Goal: Obtain resource: Download file/media

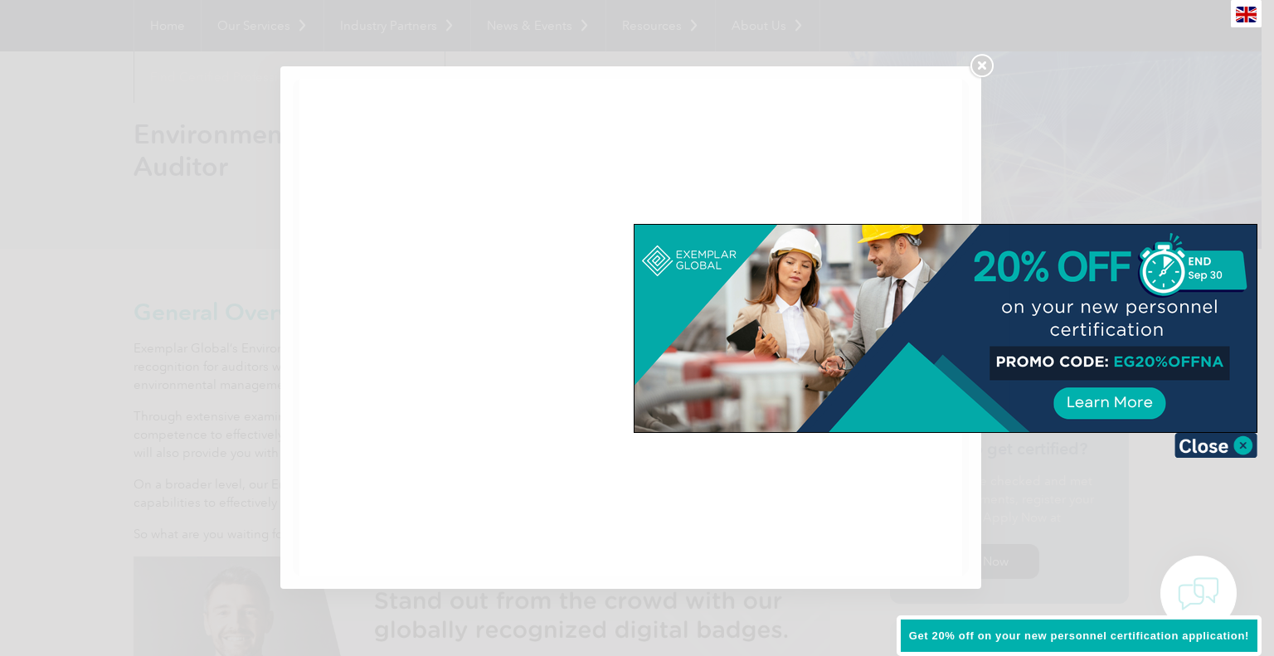
click at [1186, 132] on div at bounding box center [637, 328] width 1274 height 656
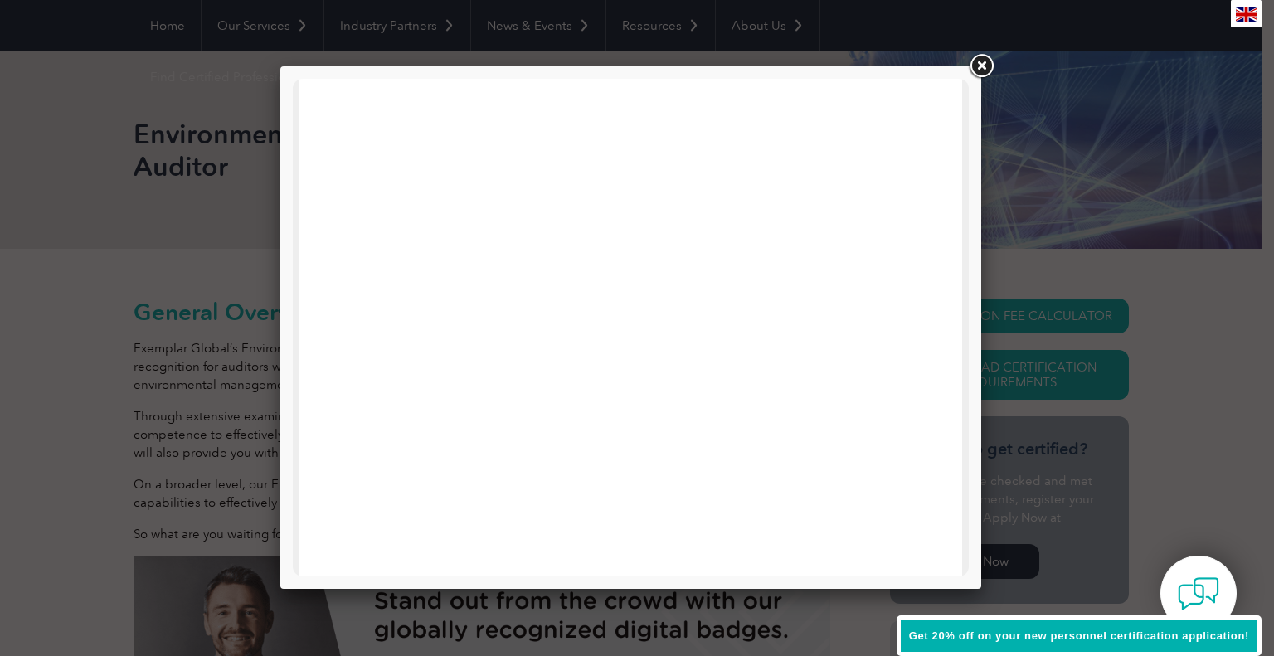
click at [976, 64] on link at bounding box center [982, 66] width 30 height 30
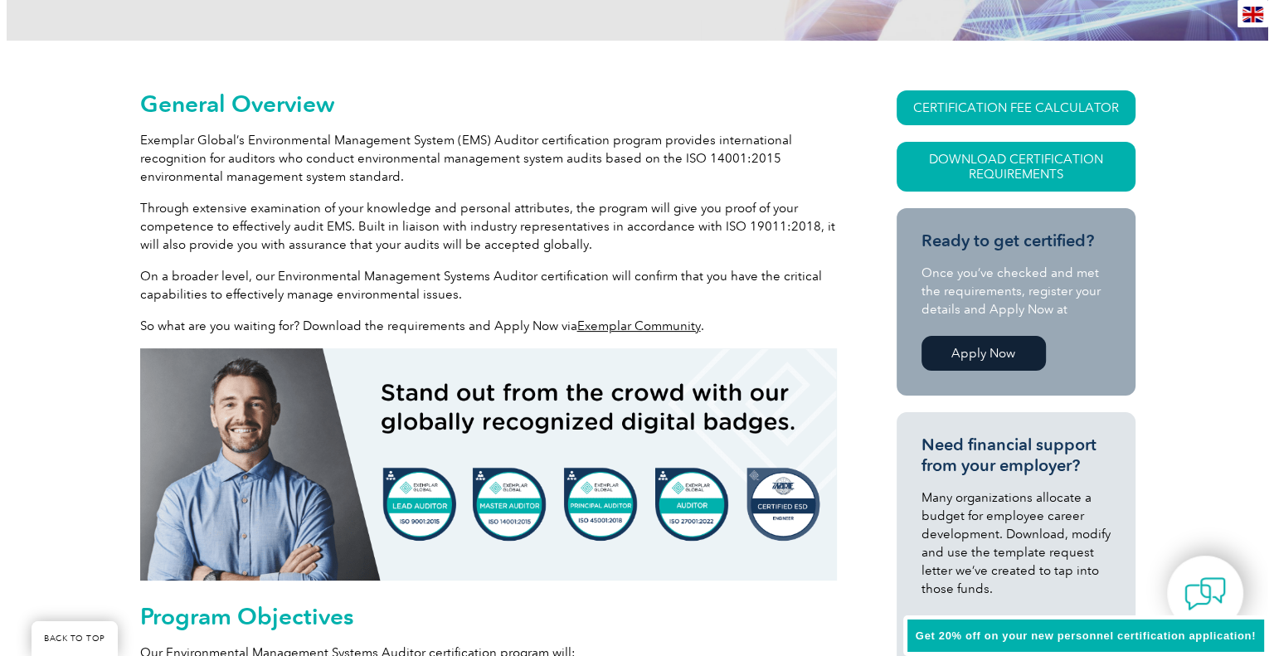
scroll to position [363, 0]
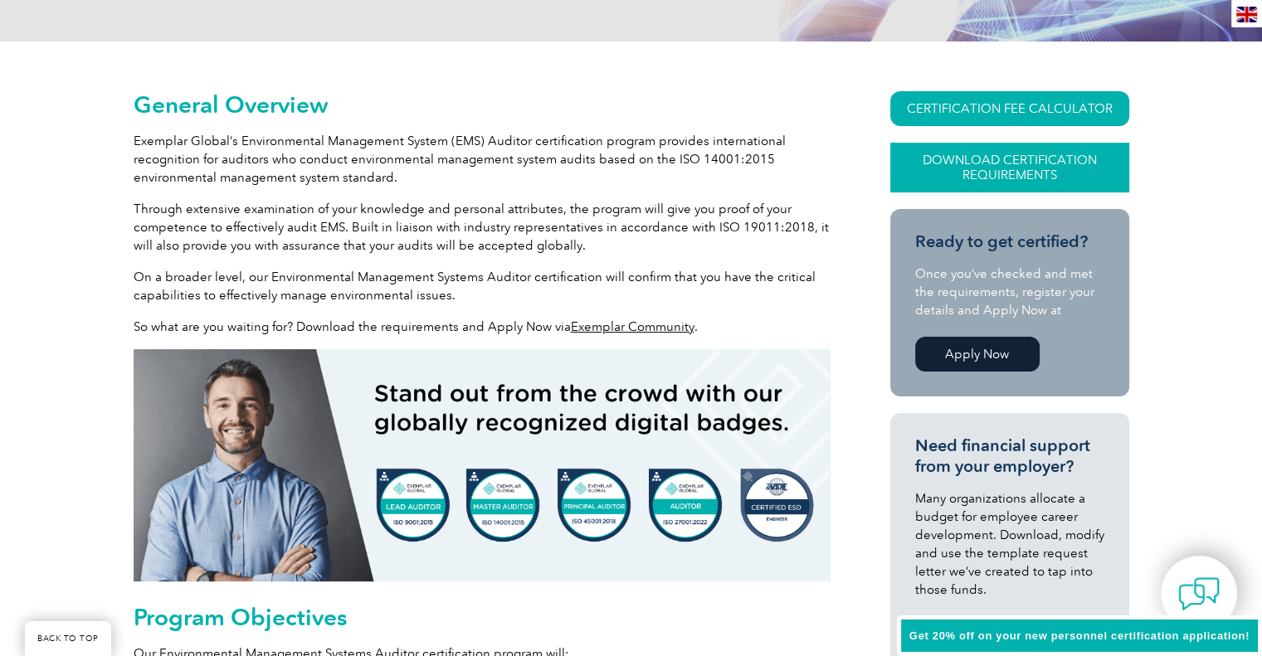
click at [996, 165] on link "Download Certification Requirements" at bounding box center [1009, 168] width 239 height 50
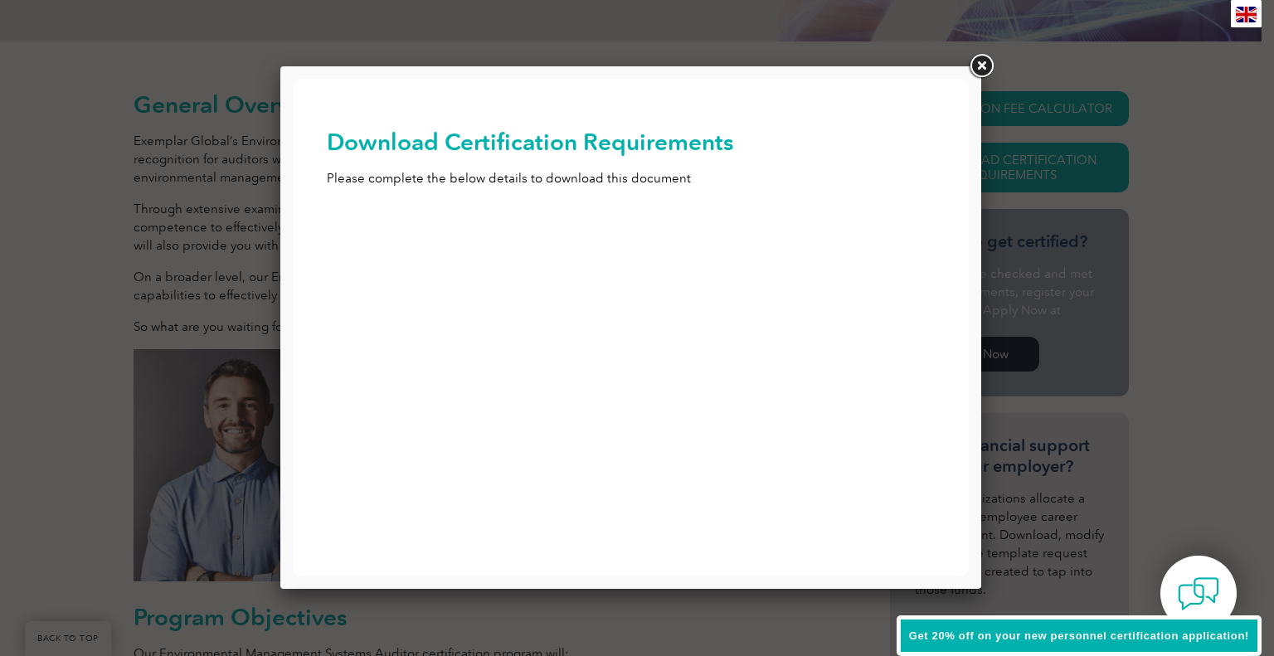
scroll to position [0, 0]
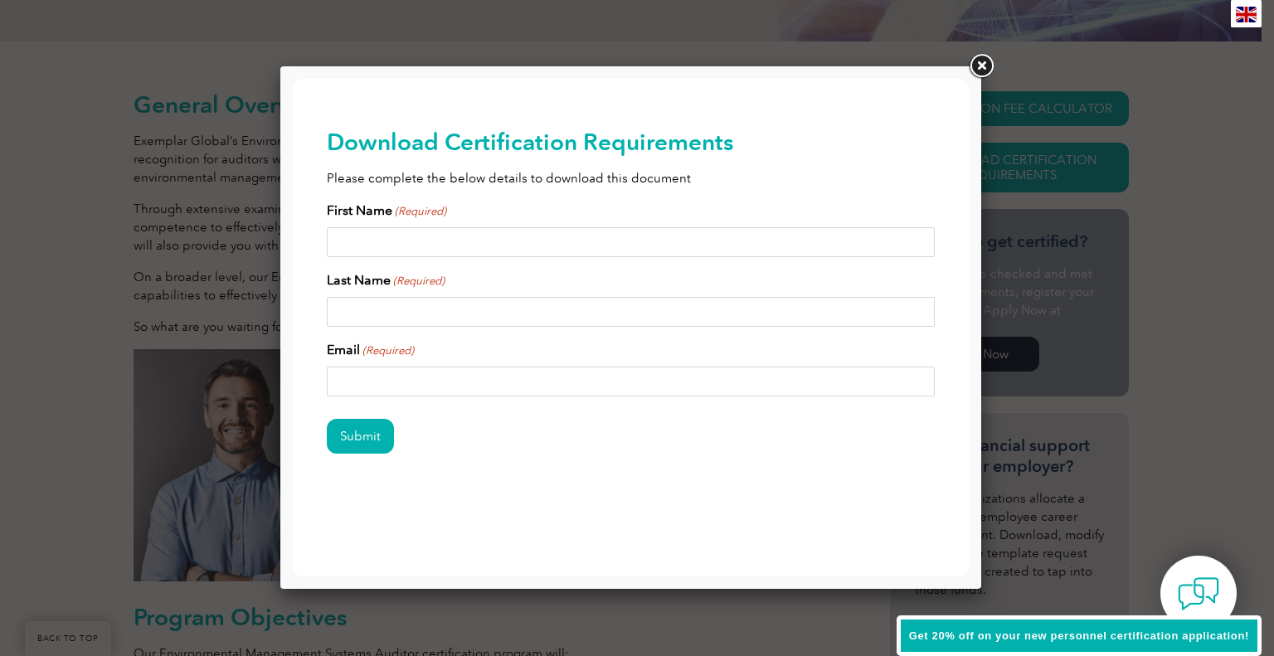
click at [715, 249] on input "First Name (Required)" at bounding box center [631, 242] width 609 height 30
type input "David"
type input "Aceituno-Caicedo"
type input "david.aceitunoc@gmail.com"
click at [327, 419] on input "Submit" at bounding box center [360, 436] width 67 height 35
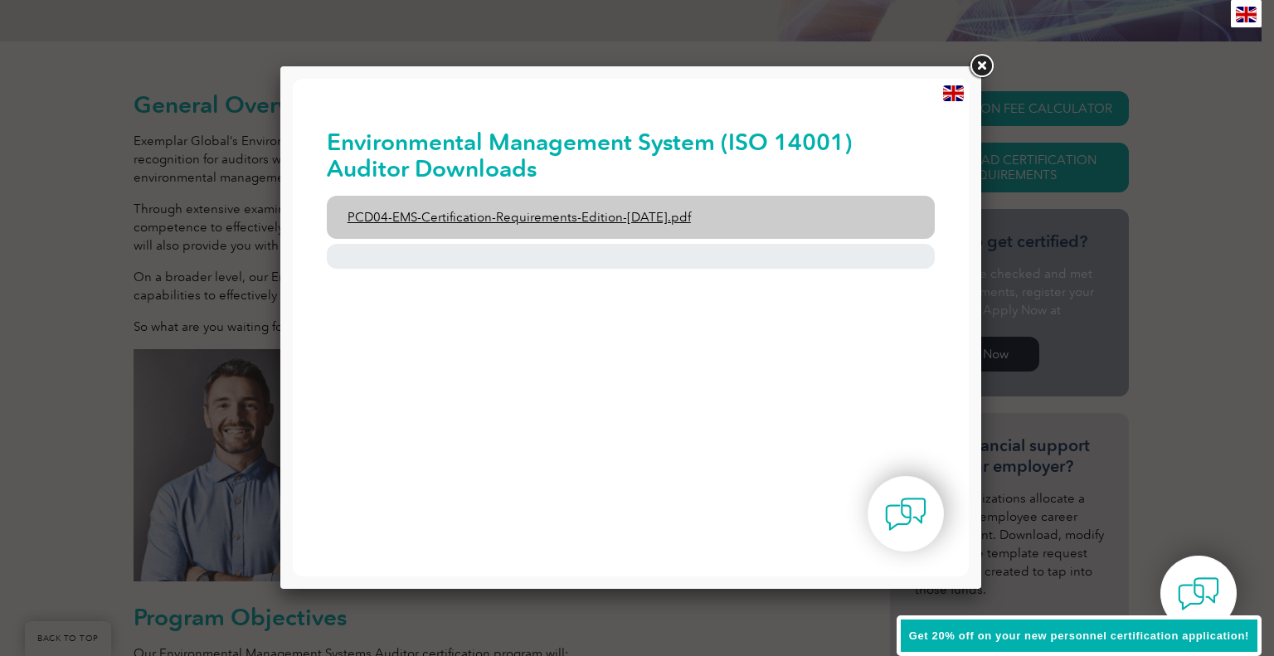
click at [641, 218] on link "PCD04-EMS-Certification-Requirements-Edition-2-April-2022.pdf" at bounding box center [631, 217] width 609 height 43
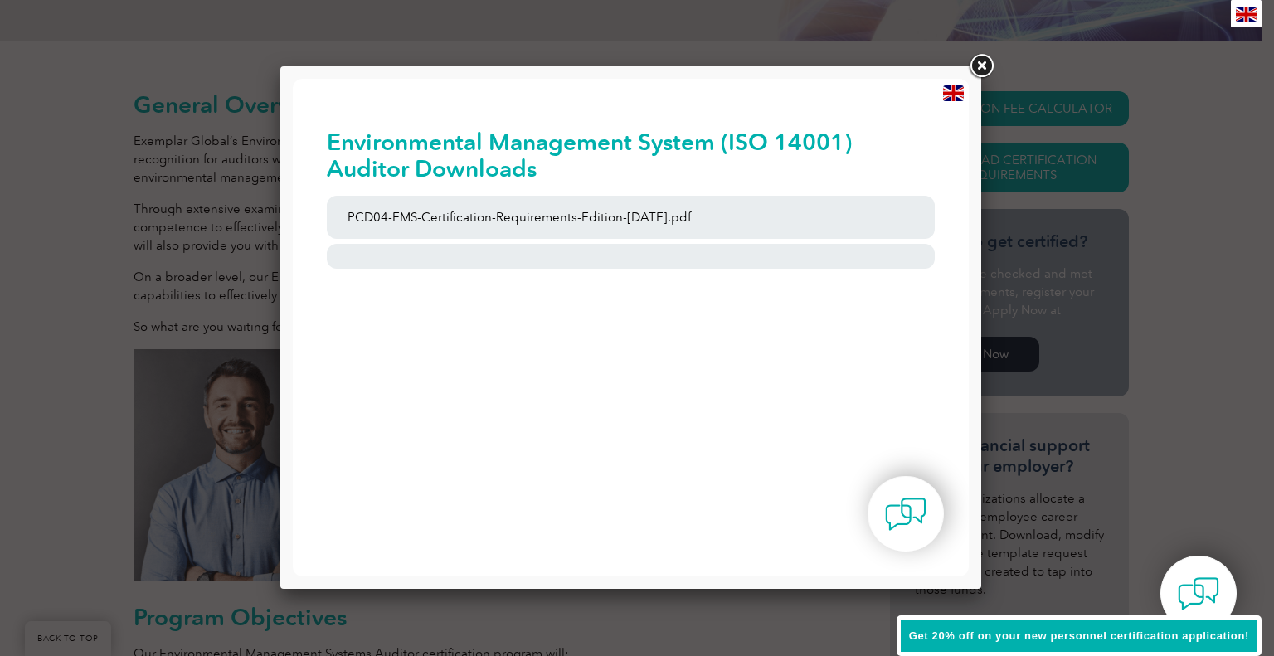
click at [803, 314] on div "Environmental Management System (ISO 14001) Auditor Downloads PCD04-EMS-Certifi…" at bounding box center [631, 205] width 609 height 253
click at [981, 66] on link at bounding box center [982, 66] width 30 height 30
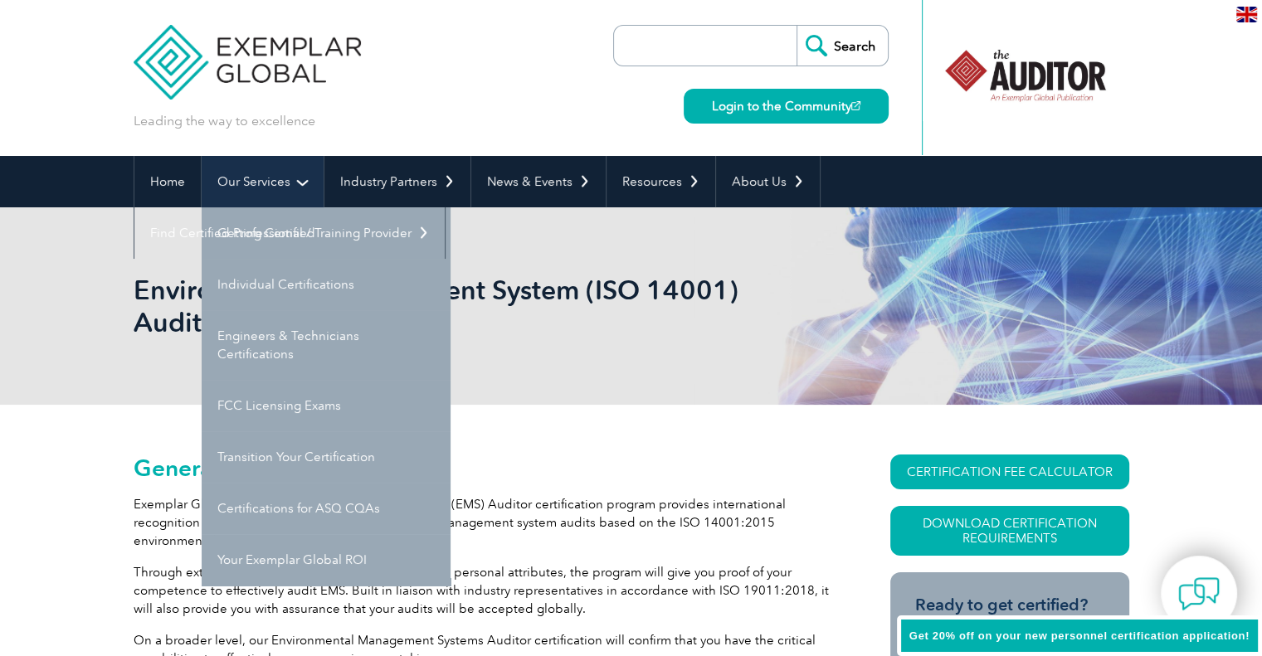
click at [235, 183] on link "Our Services" at bounding box center [263, 181] width 122 height 51
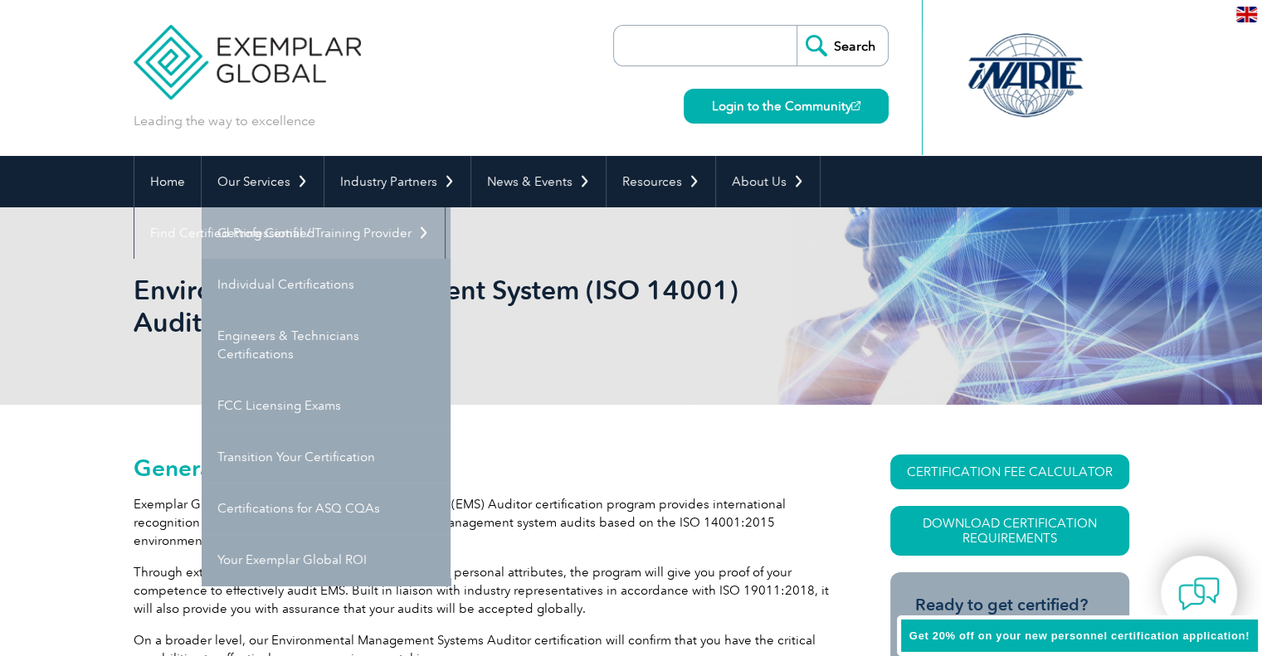
click at [270, 240] on link "Getting Certified" at bounding box center [326, 232] width 249 height 51
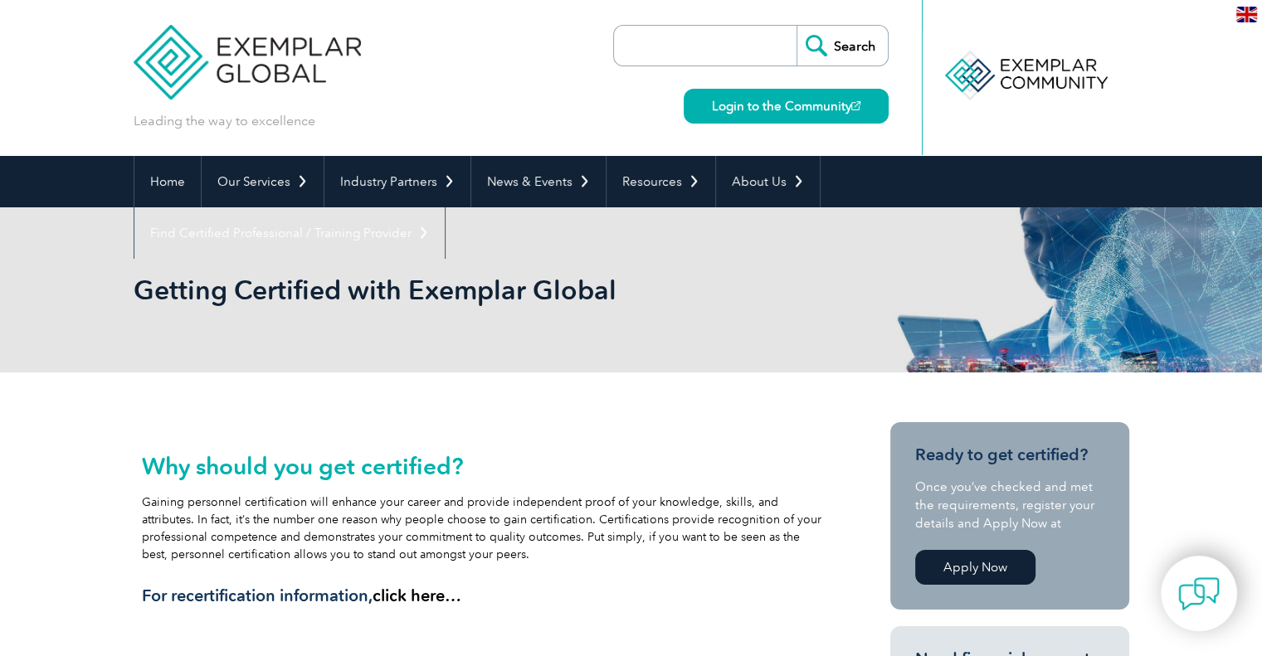
click at [530, 424] on div "Why should you get certified? Gaining personnel certification will enhance your…" at bounding box center [482, 564] width 697 height 285
